Goal: Find specific page/section: Find specific page/section

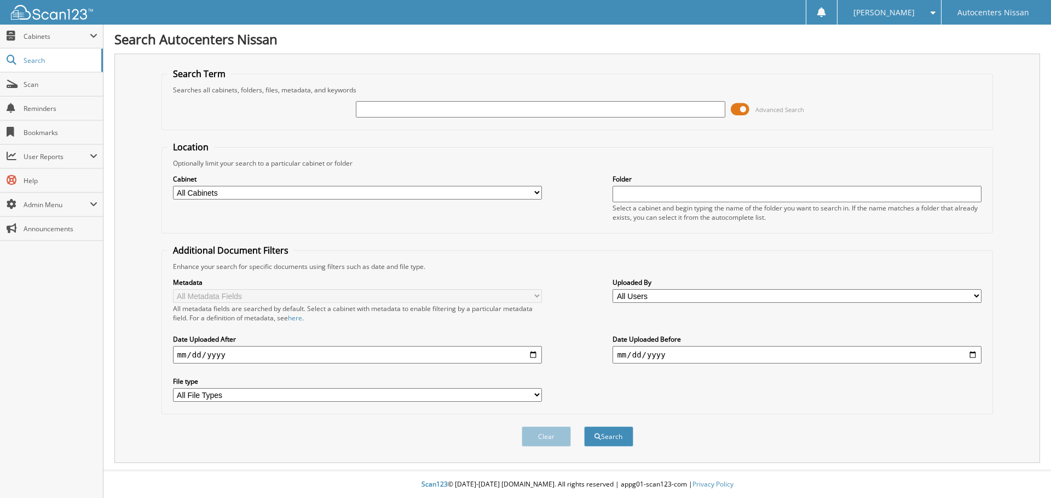
click at [407, 109] on input "text" at bounding box center [540, 109] width 369 height 16
type input "N02007"
click at [584, 427] on button "Search" at bounding box center [608, 437] width 49 height 20
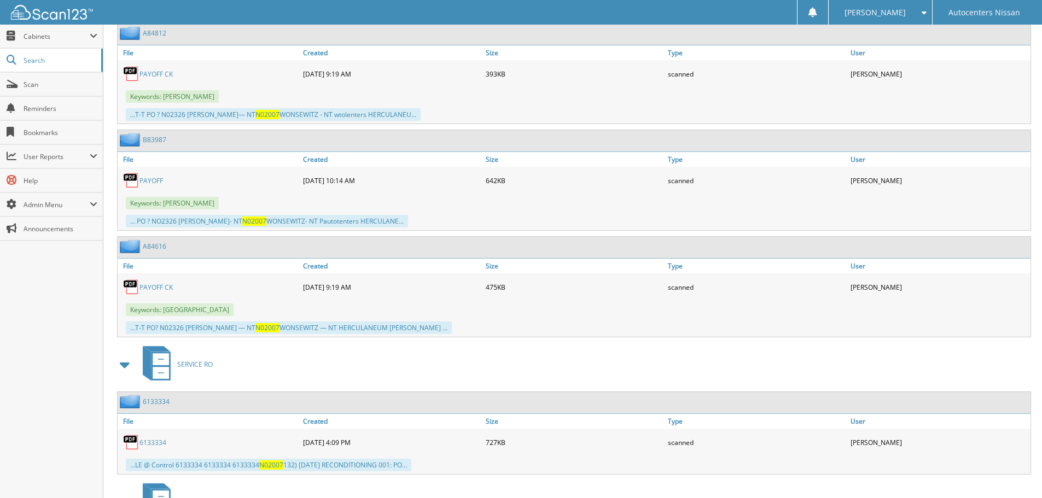
scroll to position [619, 0]
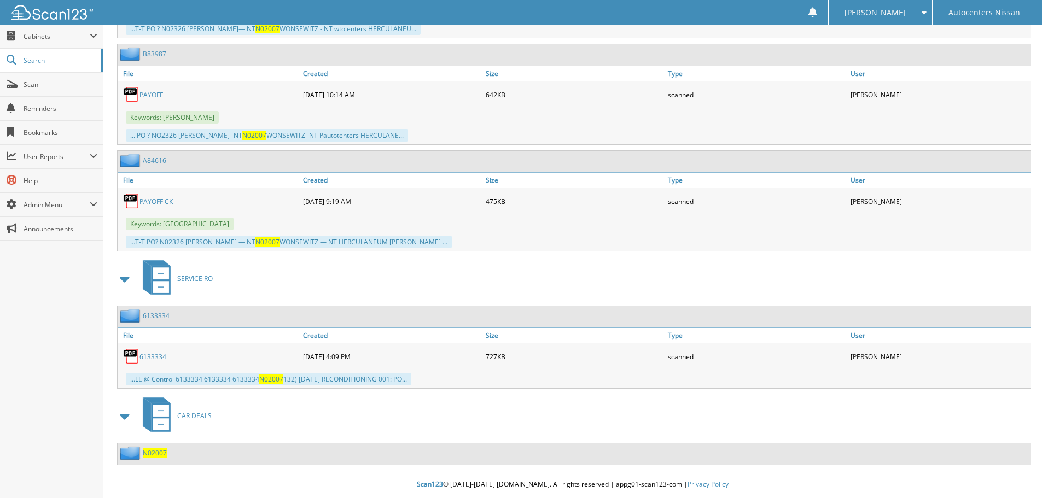
click at [154, 454] on span "N02007" at bounding box center [155, 453] width 24 height 9
